Goal: Navigation & Orientation: Find specific page/section

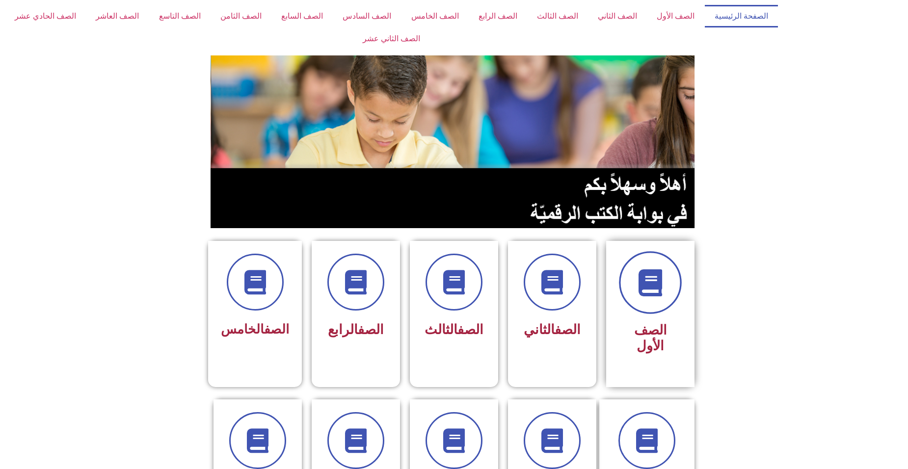
click at [654, 286] on icon at bounding box center [650, 283] width 27 height 27
click at [656, 279] on icon at bounding box center [650, 283] width 27 height 27
click at [657, 279] on icon at bounding box center [650, 283] width 27 height 27
click at [648, 288] on icon at bounding box center [650, 283] width 27 height 27
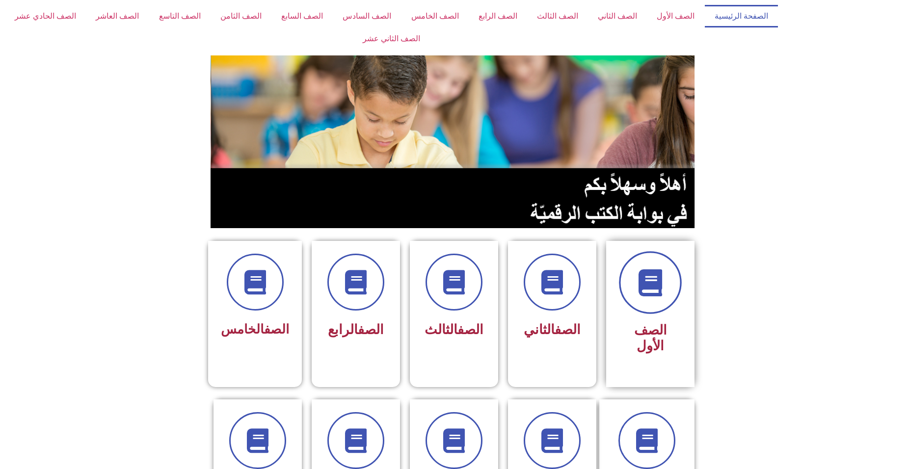
click at [648, 288] on icon at bounding box center [650, 283] width 27 height 27
